Goal: Complete application form: Complete application form

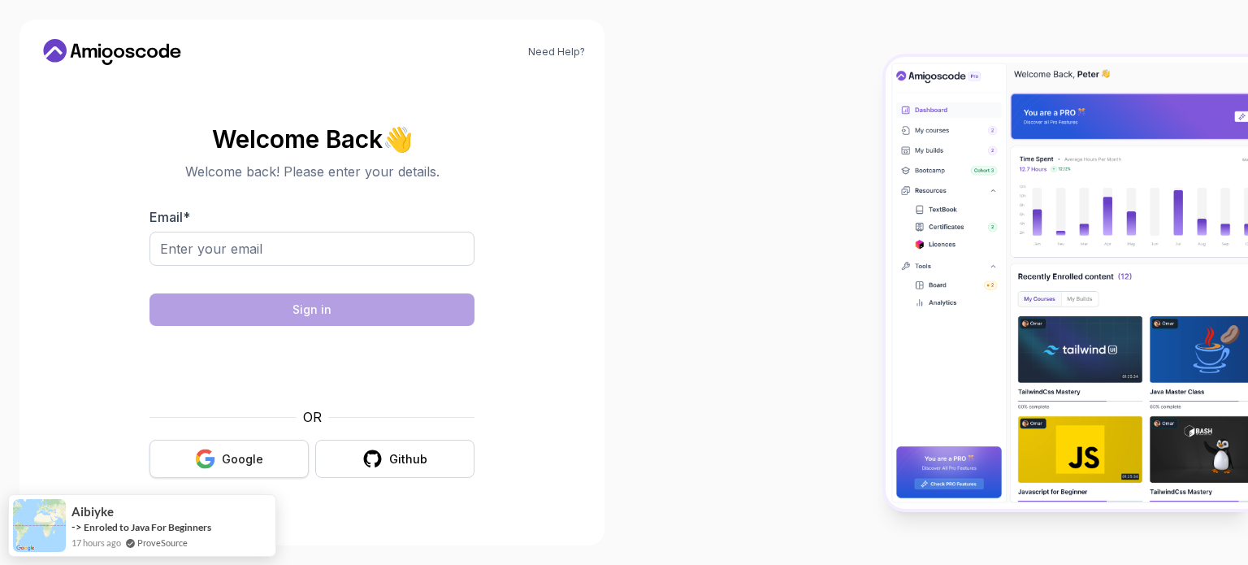
click at [260, 464] on div "Google" at bounding box center [242, 459] width 41 height 16
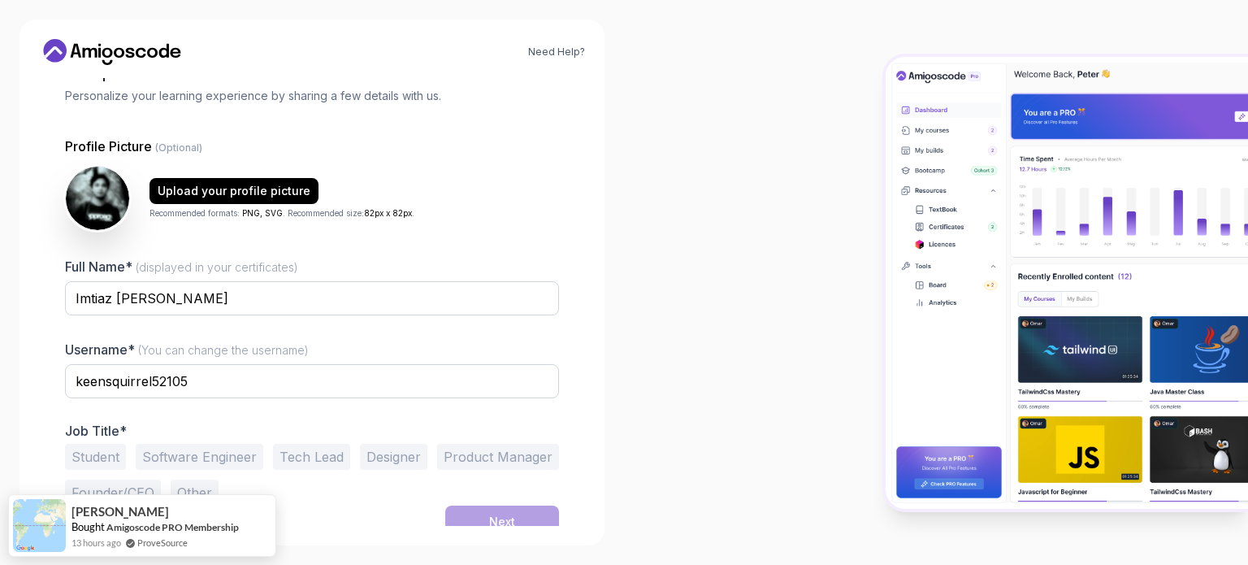
scroll to position [112, 0]
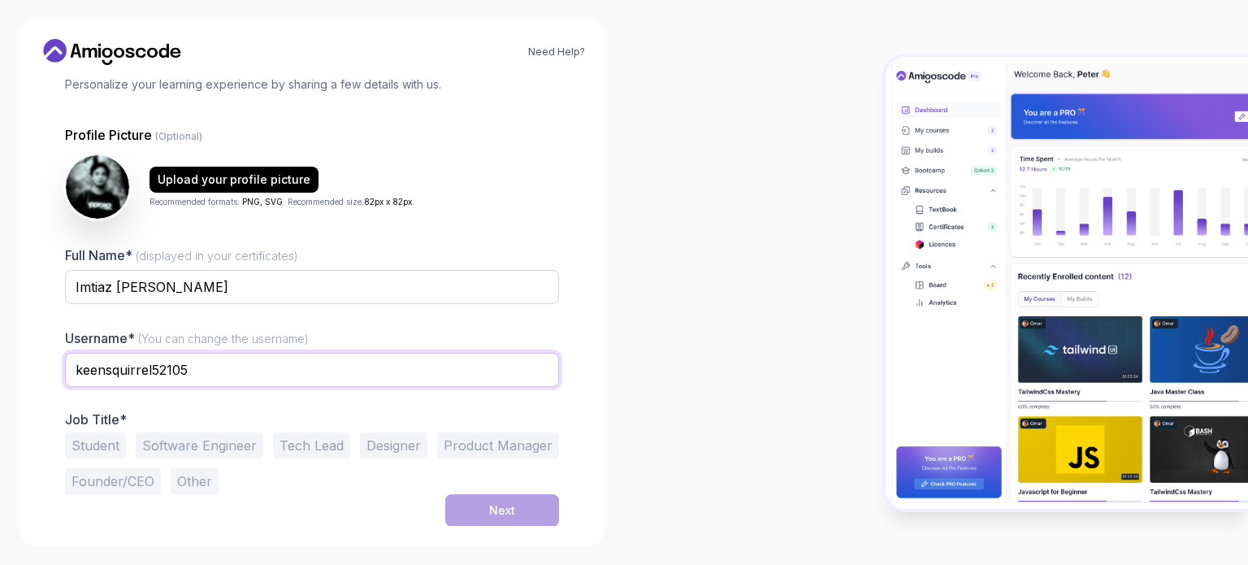
drag, startPoint x: 210, startPoint y: 367, endPoint x: 0, endPoint y: 368, distance: 210.4
click at [0, 368] on div "Need Help? 1 Set Up Your Profile 1 Set Up Your Profile 2 Let's Get to Know You …" at bounding box center [312, 282] width 624 height 565
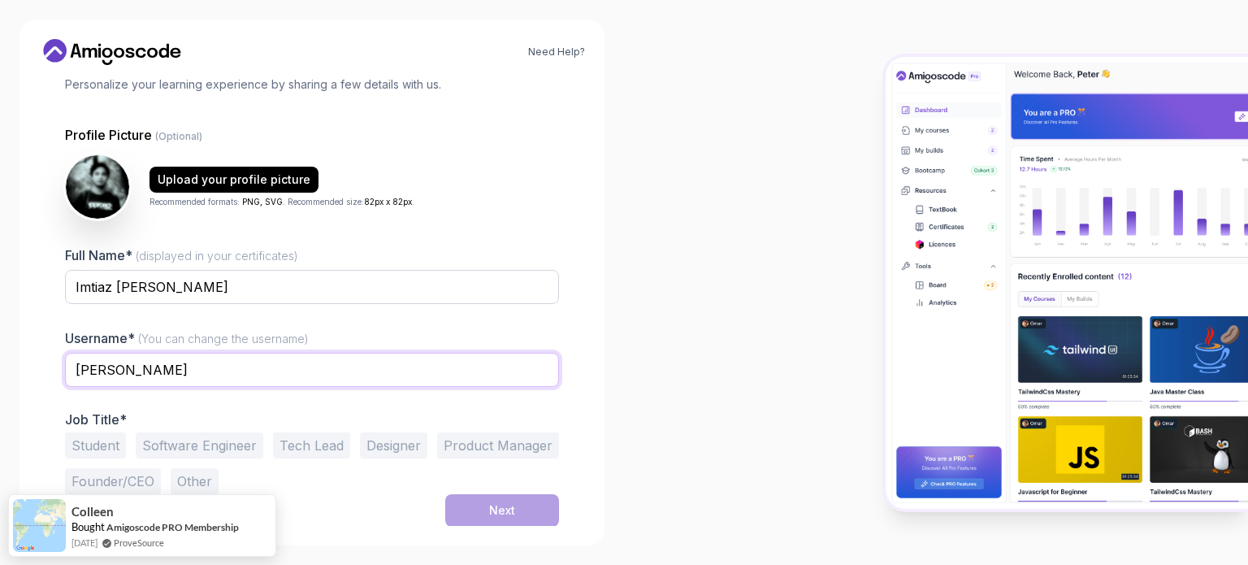
type input "[PERSON_NAME]"
click at [657, 327] on div at bounding box center [936, 282] width 624 height 565
click at [199, 444] on button "Software Engineer" at bounding box center [200, 445] width 128 height 26
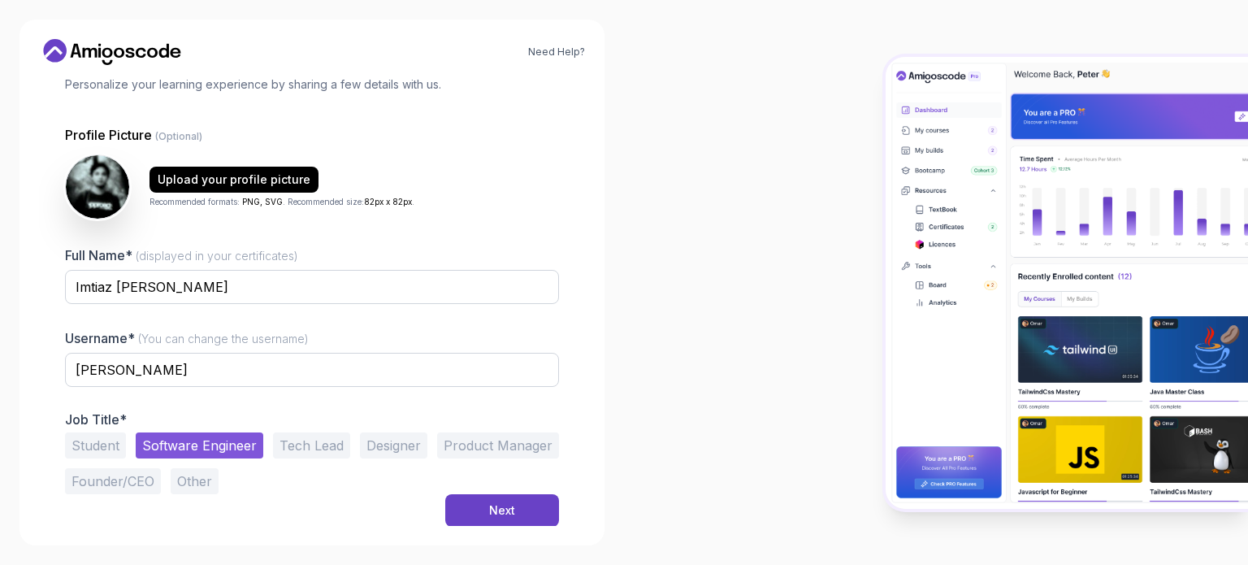
click at [323, 444] on button "Tech Lead" at bounding box center [311, 445] width 77 height 26
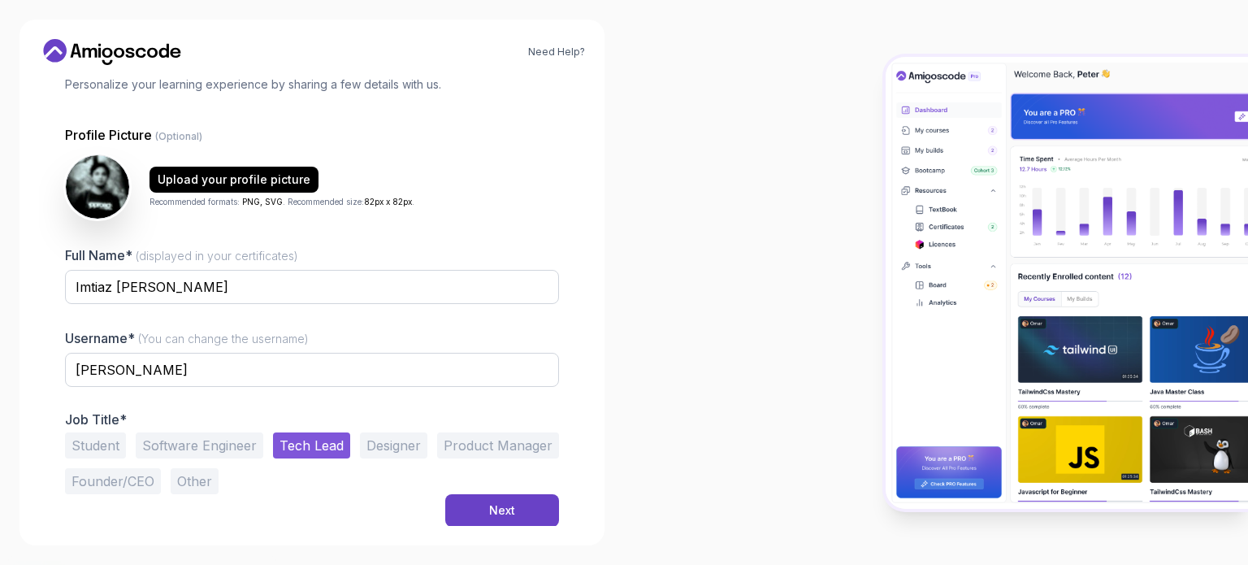
click at [490, 445] on button "Product Manager" at bounding box center [498, 445] width 122 height 26
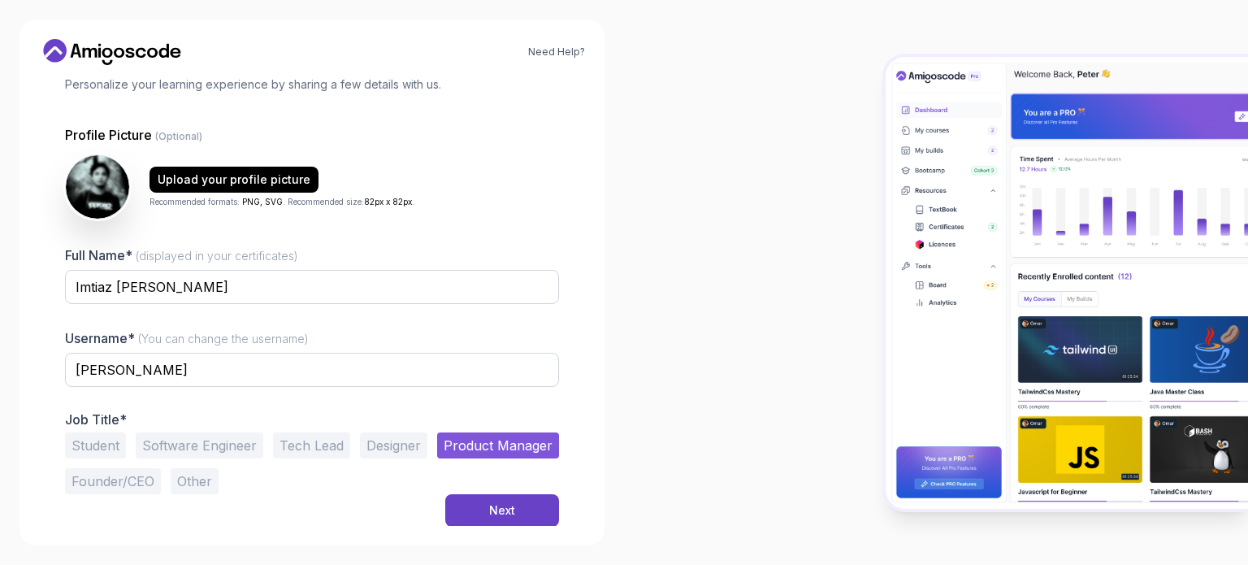
click at [297, 451] on button "Tech Lead" at bounding box center [311, 445] width 77 height 26
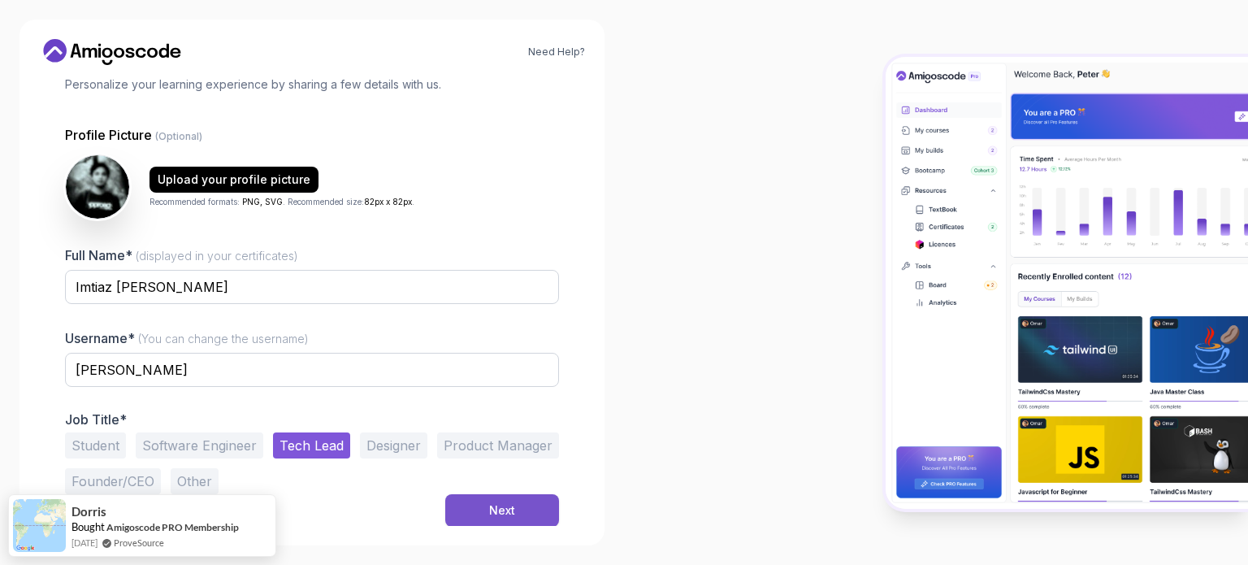
click at [515, 503] on button "Next" at bounding box center [502, 510] width 114 height 32
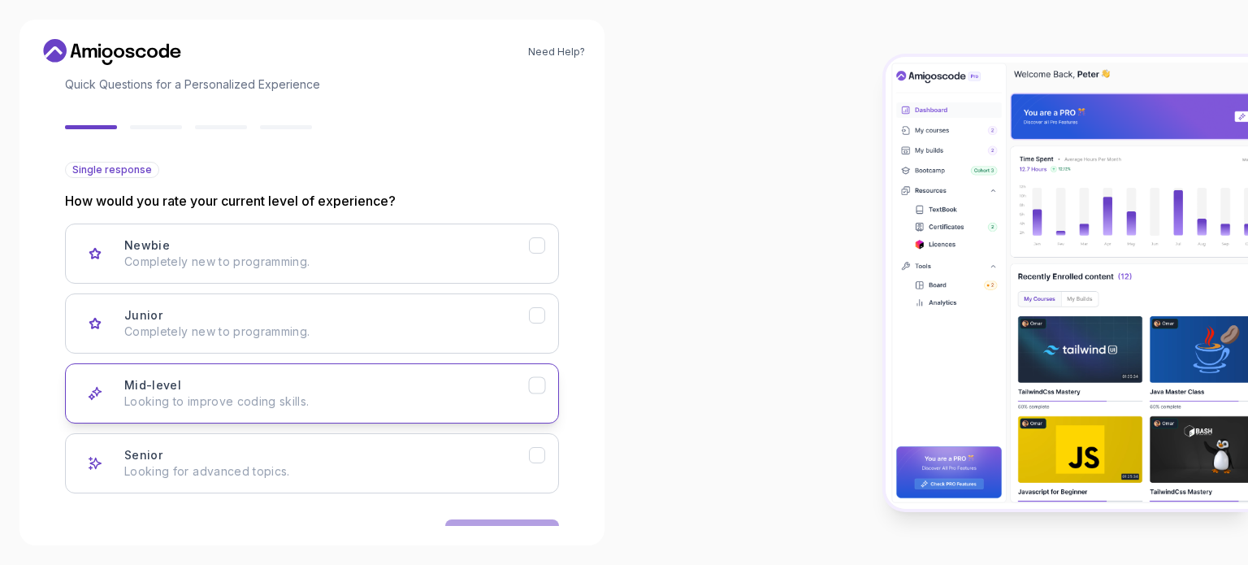
click at [385, 393] on p "Looking to improve coding skills." at bounding box center [326, 401] width 405 height 16
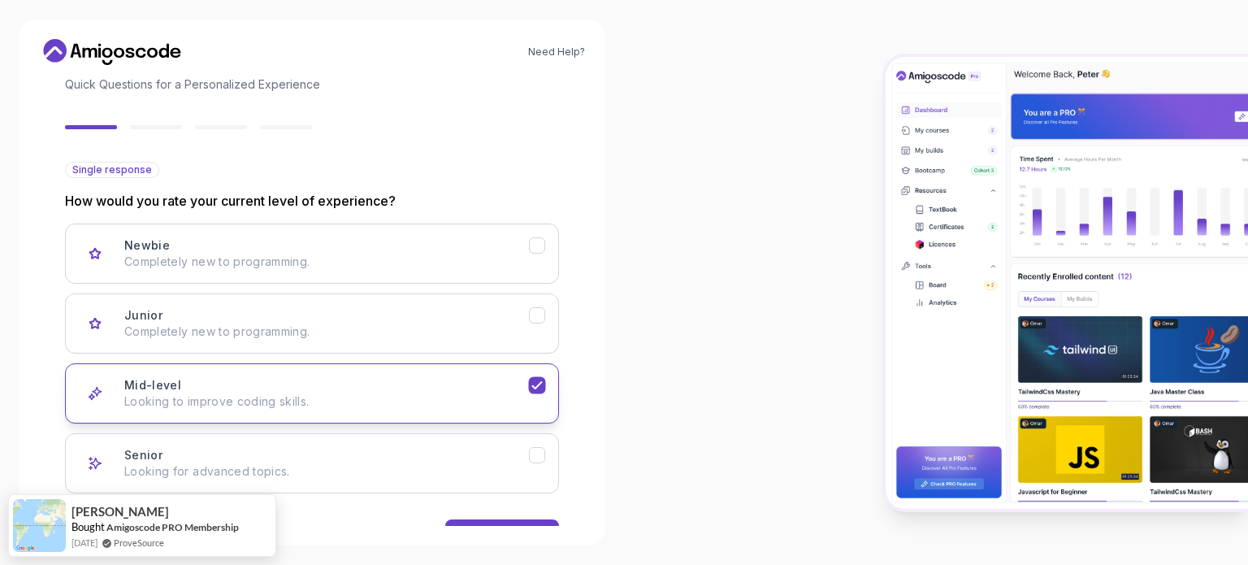
scroll to position [162, 0]
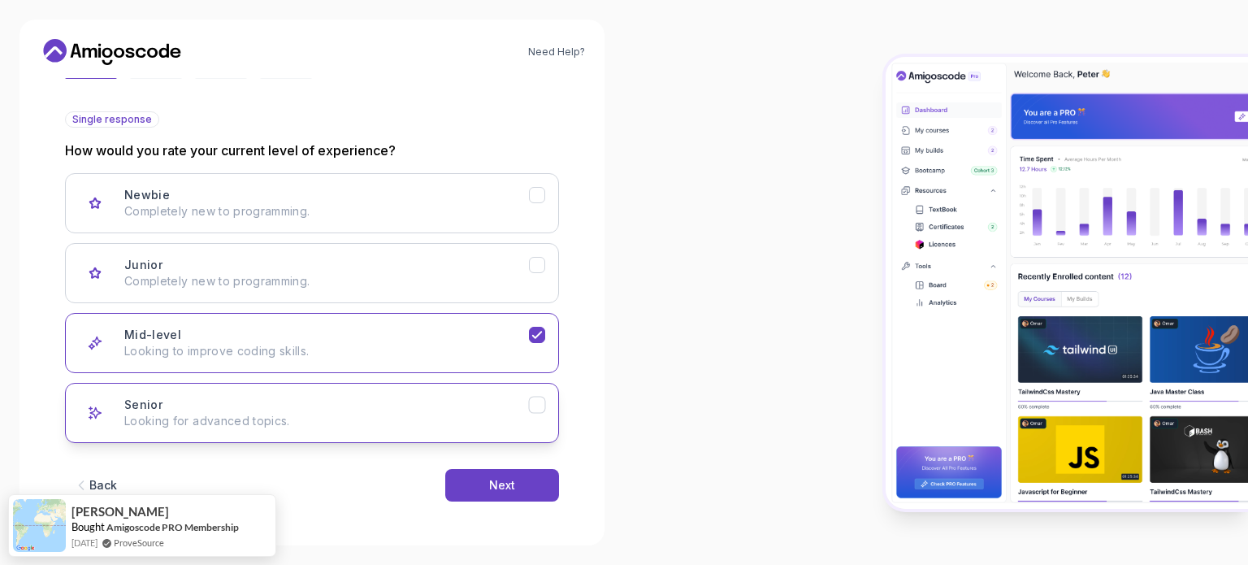
click at [480, 413] on p "Looking for advanced topics." at bounding box center [326, 421] width 405 height 16
click at [500, 334] on div "Mid-level Looking to improve coding skills." at bounding box center [326, 343] width 405 height 32
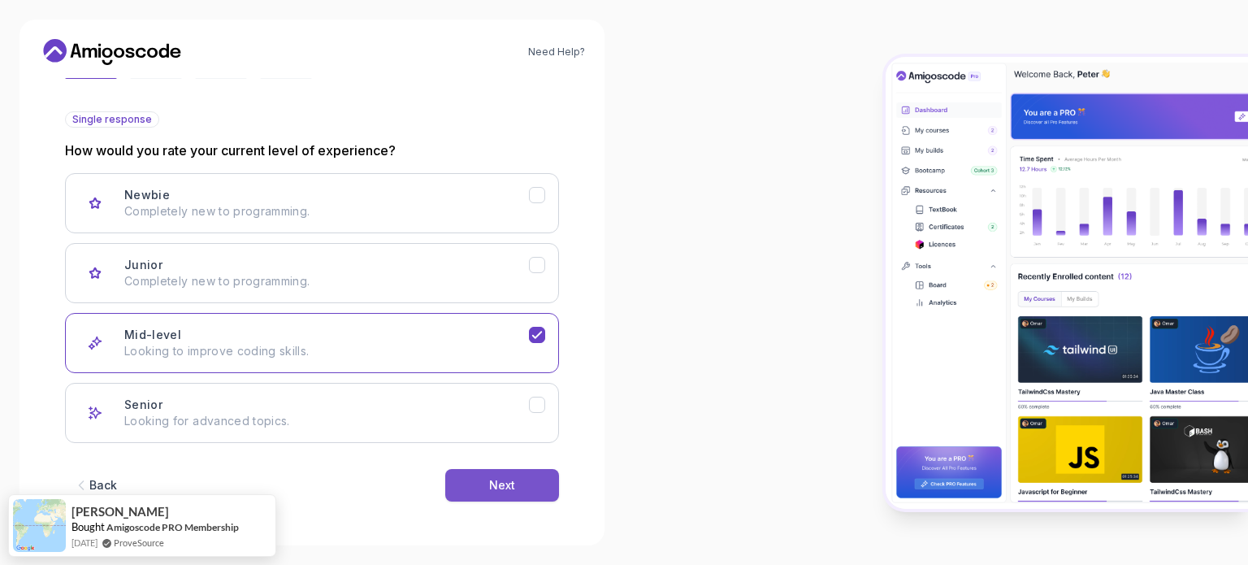
click at [509, 487] on div "Next" at bounding box center [502, 485] width 26 height 16
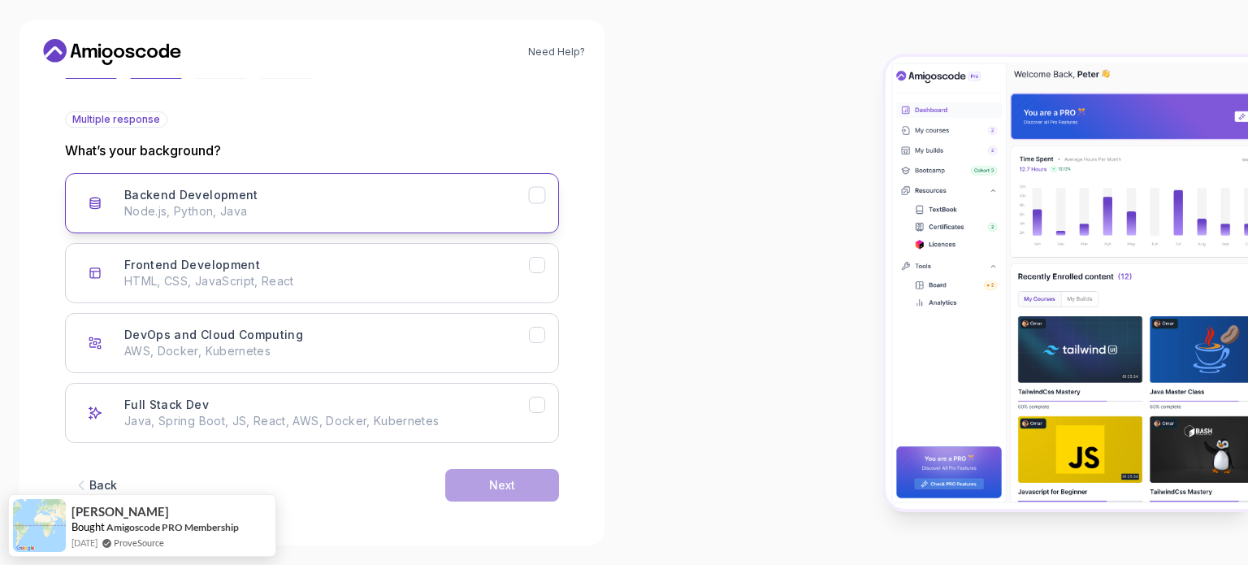
click at [321, 199] on div "Backend Development Node.js, Python, Java" at bounding box center [326, 203] width 405 height 32
click at [496, 487] on div "Next" at bounding box center [502, 485] width 26 height 16
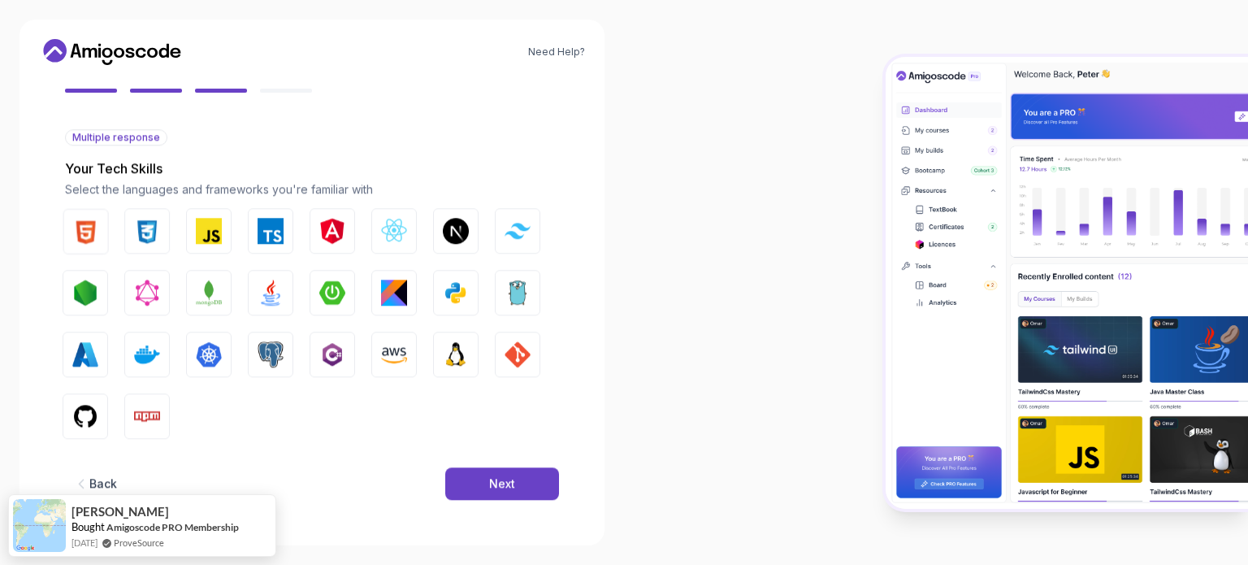
scroll to position [144, 0]
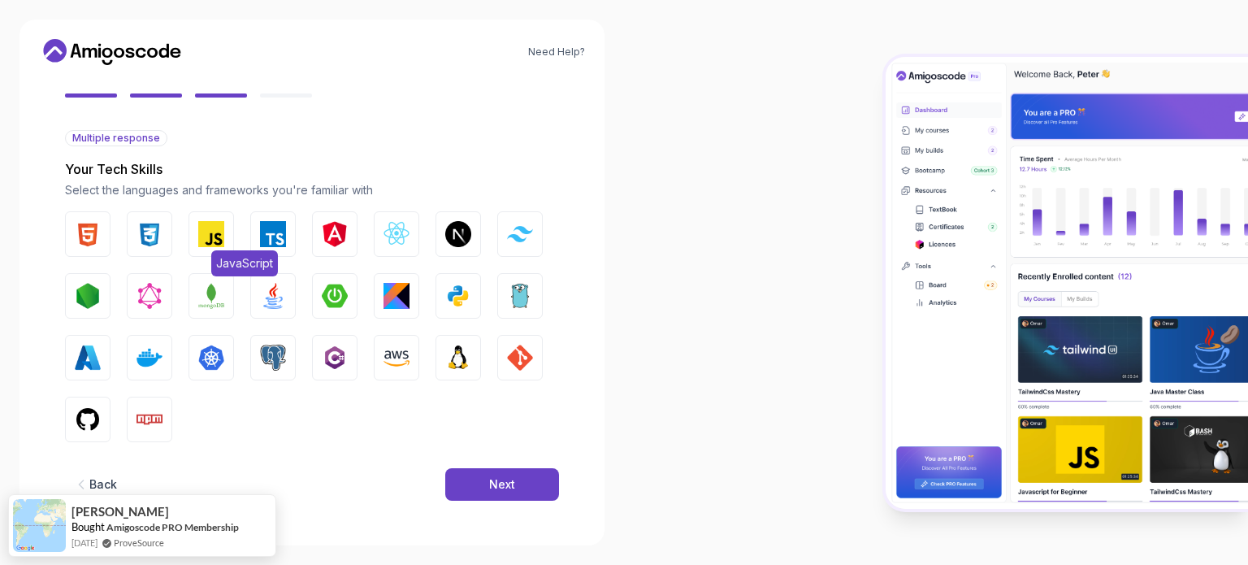
click at [213, 241] on img "button" at bounding box center [211, 234] width 26 height 26
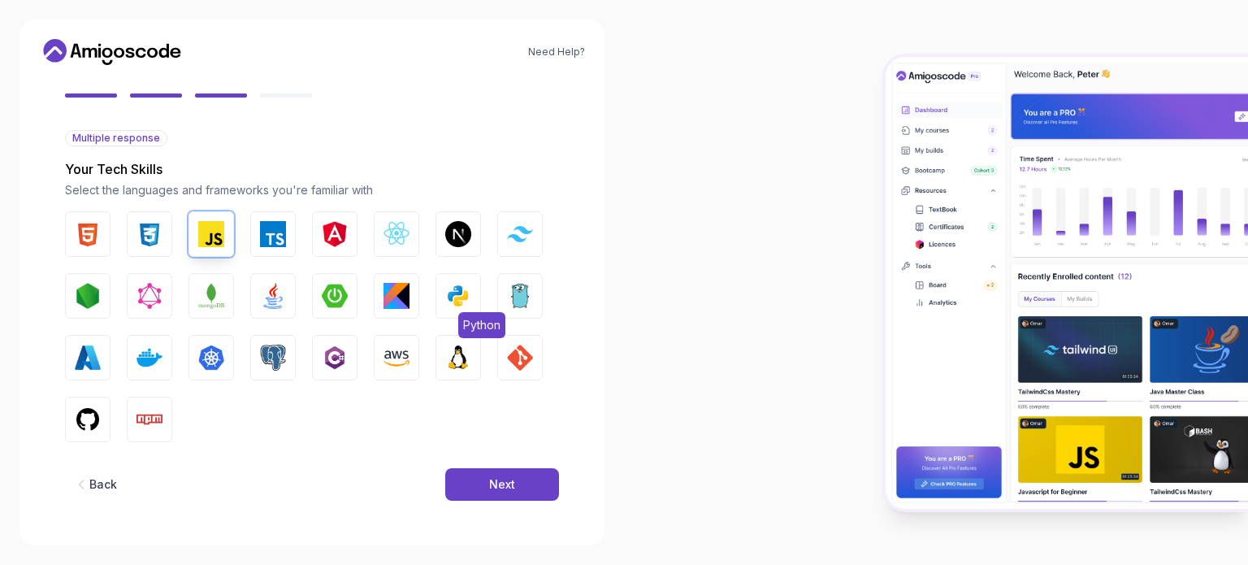
click at [461, 290] on img "button" at bounding box center [458, 296] width 26 height 26
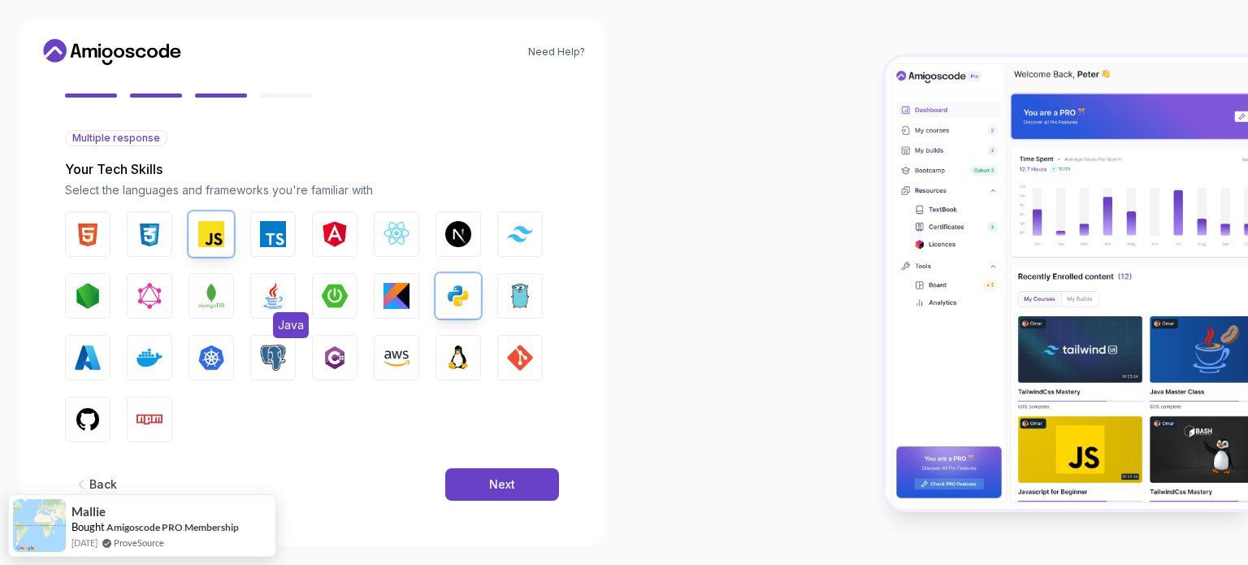
click at [283, 298] on img "button" at bounding box center [273, 296] width 26 height 26
click at [208, 305] on img "button" at bounding box center [211, 296] width 26 height 26
click at [208, 304] on img "button" at bounding box center [211, 296] width 26 height 26
click at [322, 295] on img "button" at bounding box center [335, 296] width 26 height 26
click at [152, 356] on img "button" at bounding box center [149, 357] width 26 height 26
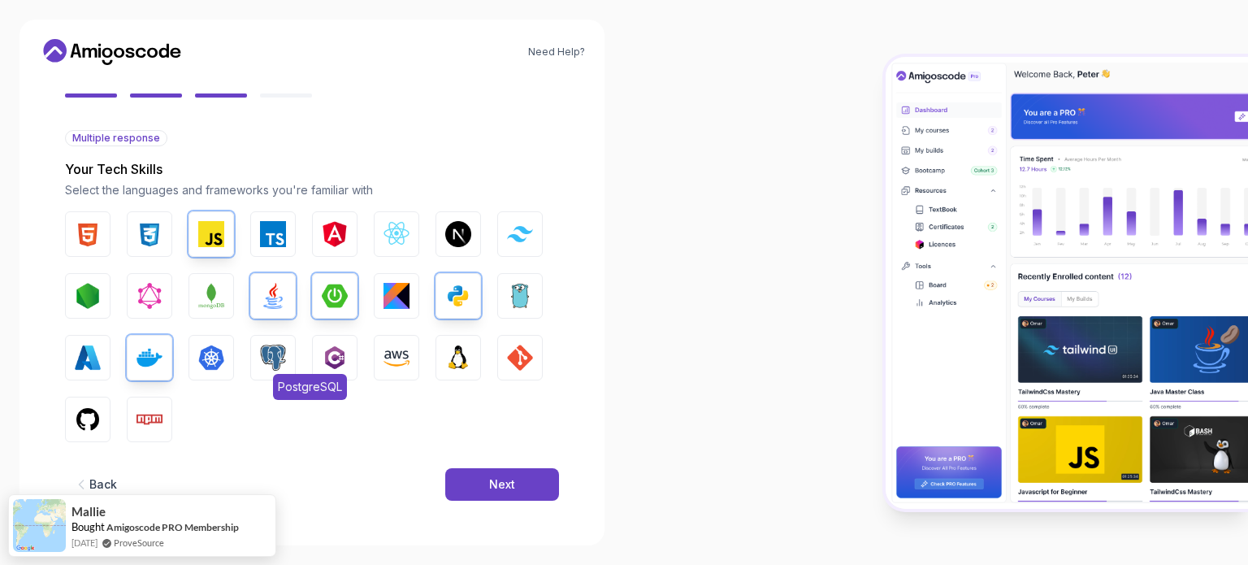
click at [280, 348] on img "button" at bounding box center [273, 357] width 26 height 26
click at [505, 347] on button "GIT" at bounding box center [519, 357] width 45 height 45
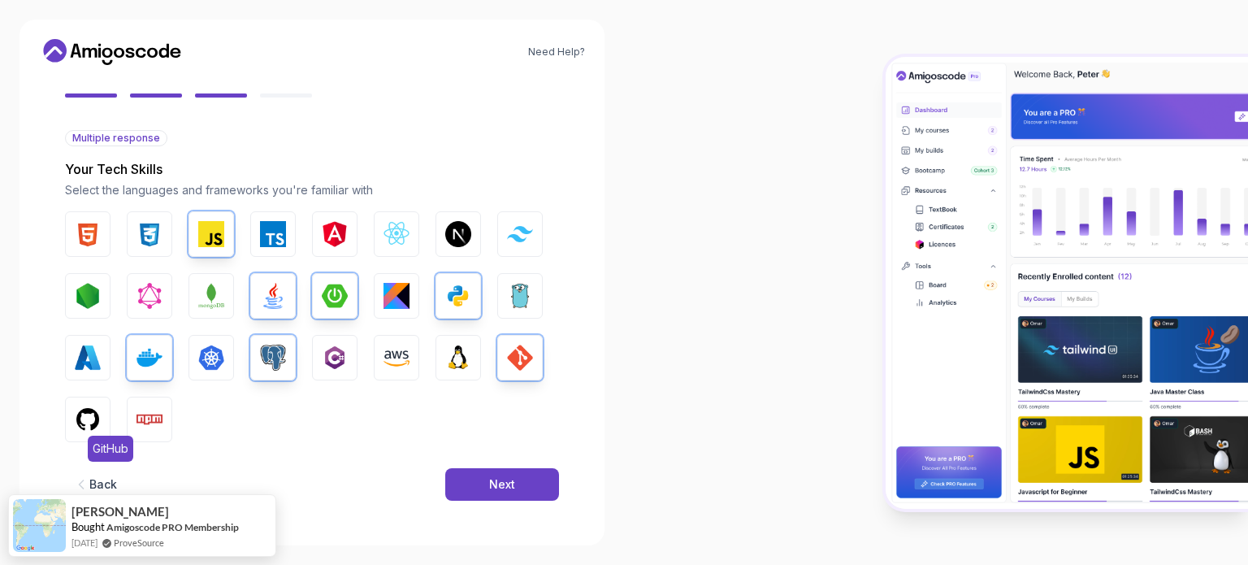
click at [82, 425] on img "button" at bounding box center [88, 419] width 26 height 26
click at [323, 363] on img "button" at bounding box center [335, 357] width 26 height 26
click at [496, 471] on button "Next" at bounding box center [502, 484] width 114 height 32
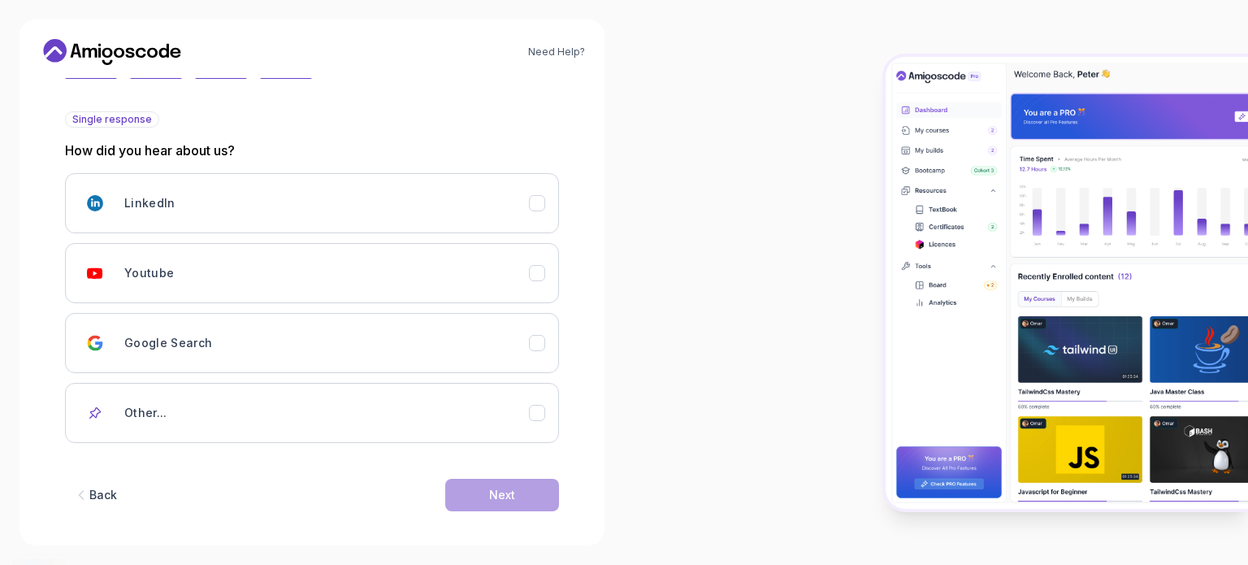
scroll to position [172, 0]
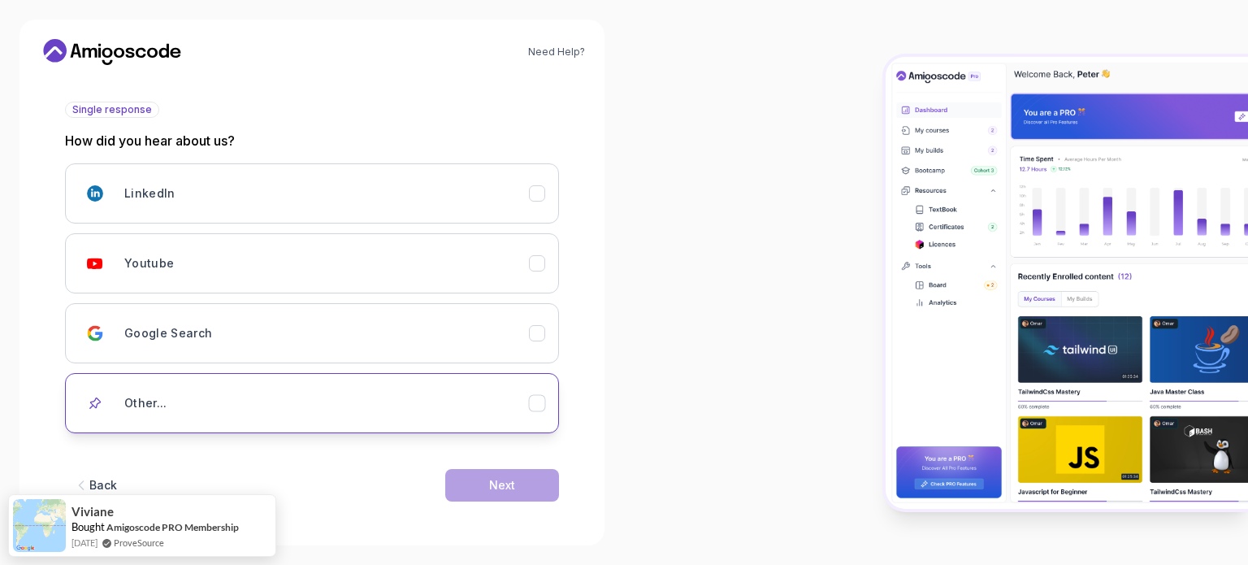
click at [396, 396] on div "Other..." at bounding box center [326, 403] width 405 height 32
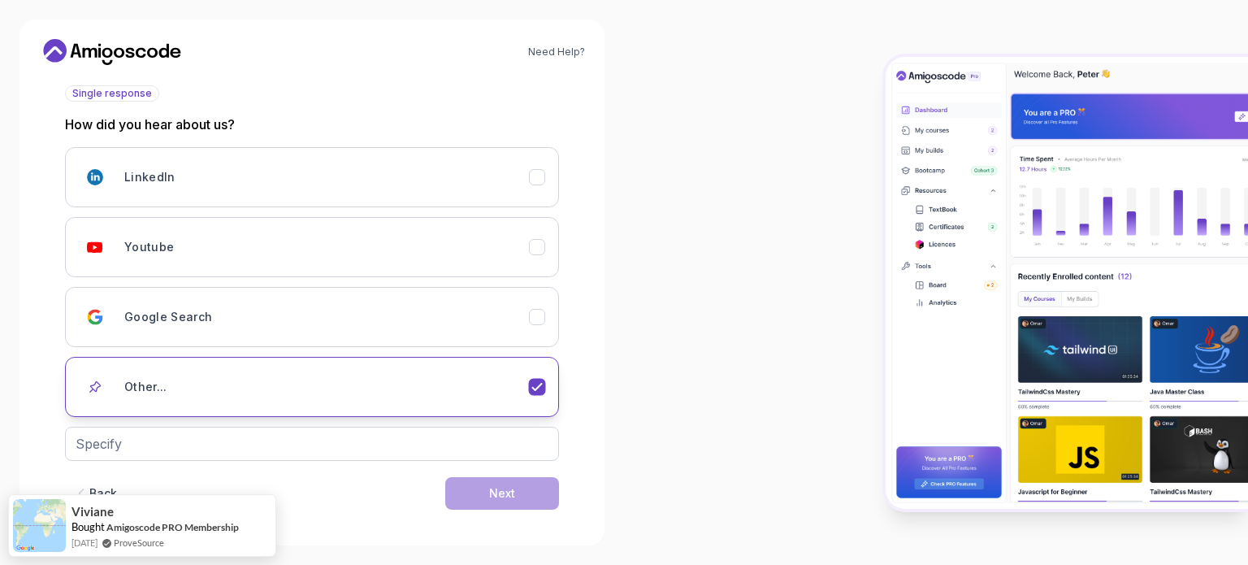
scroll to position [197, 0]
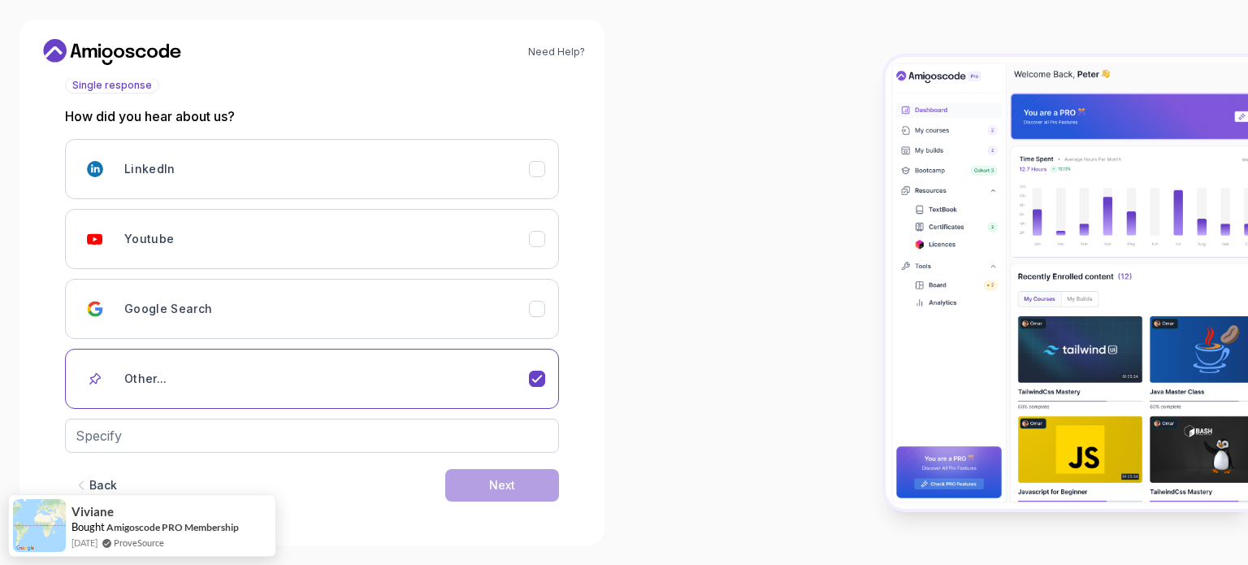
click at [409, 451] on div "Back Next" at bounding box center [312, 485] width 494 height 84
click at [405, 441] on input "text" at bounding box center [312, 435] width 494 height 34
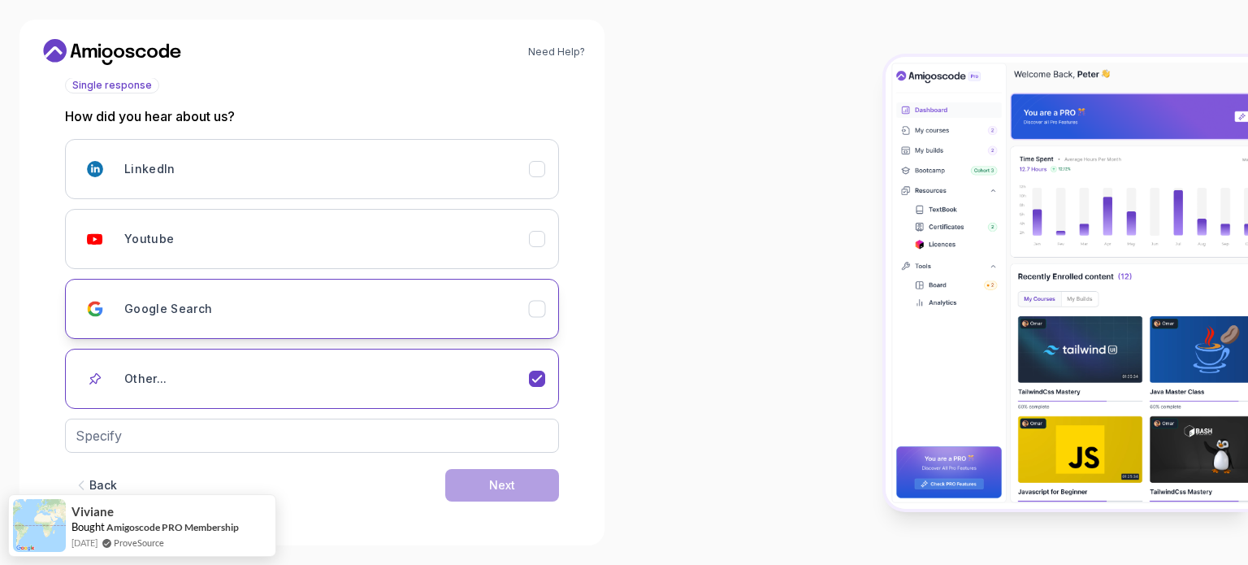
click at [354, 305] on div "Google Search" at bounding box center [326, 308] width 405 height 32
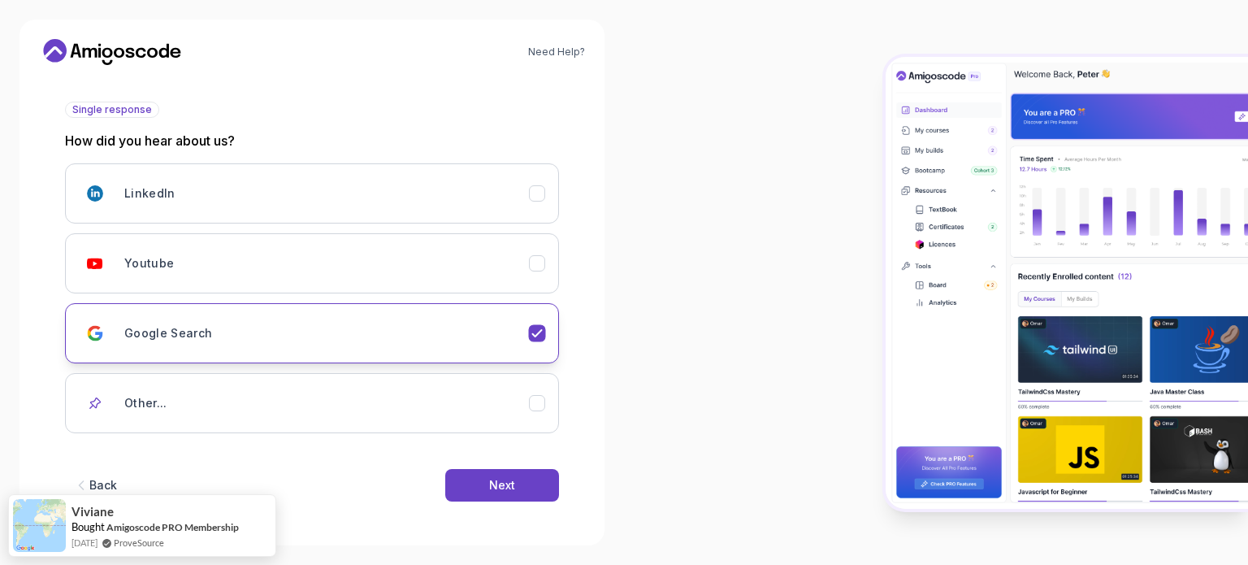
scroll to position [172, 0]
click at [484, 471] on button "Next" at bounding box center [502, 485] width 114 height 32
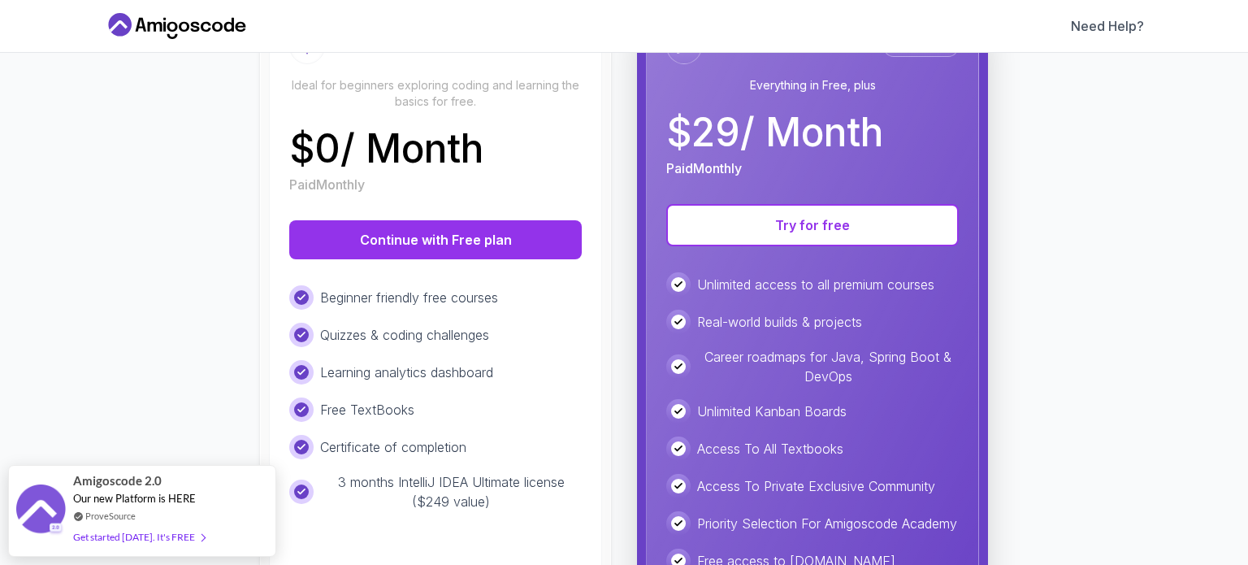
scroll to position [0, 0]
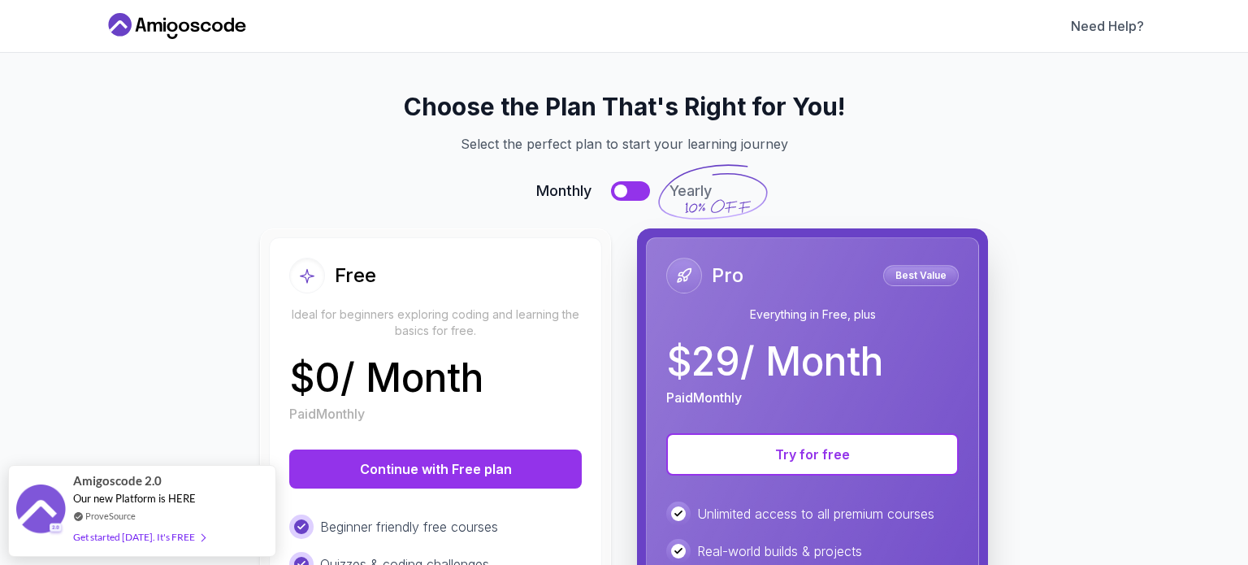
click at [626, 190] on button at bounding box center [630, 190] width 39 height 19
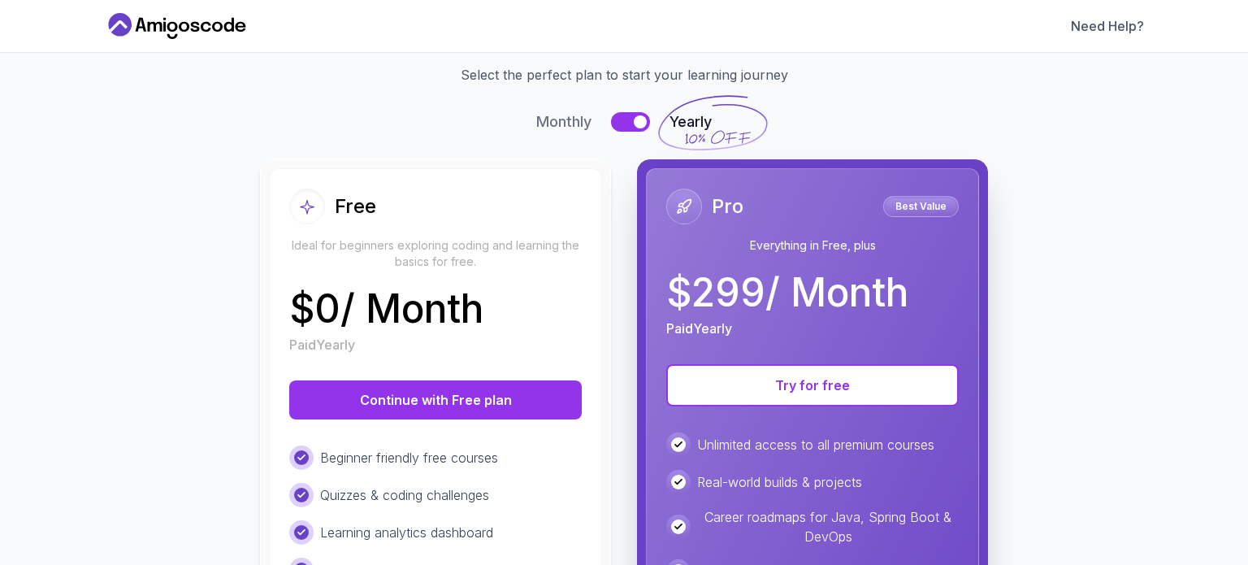
scroll to position [68, 0]
